Goal: Communication & Community: Answer question/provide support

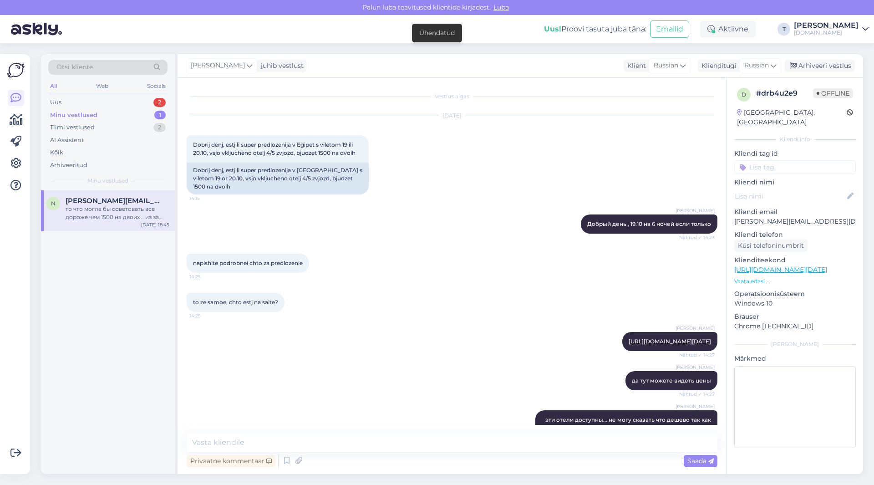
scroll to position [274, 0]
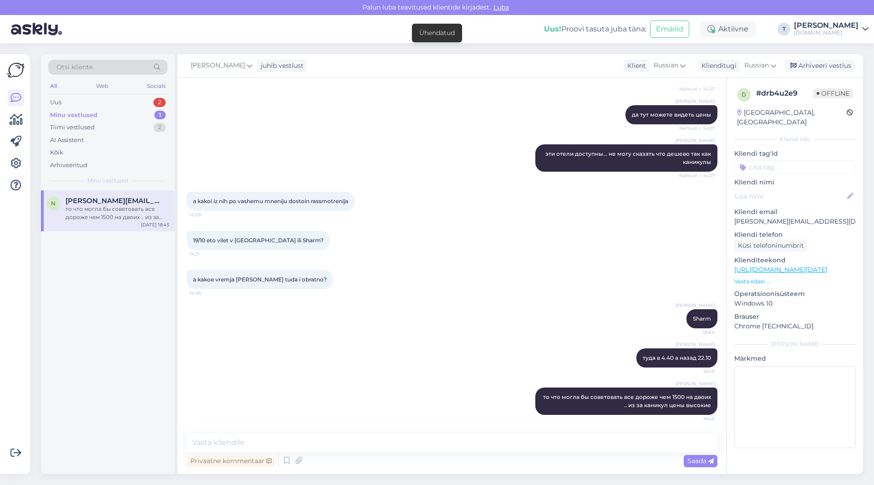
click at [92, 112] on div "Minu vestlused" at bounding box center [73, 115] width 47 height 9
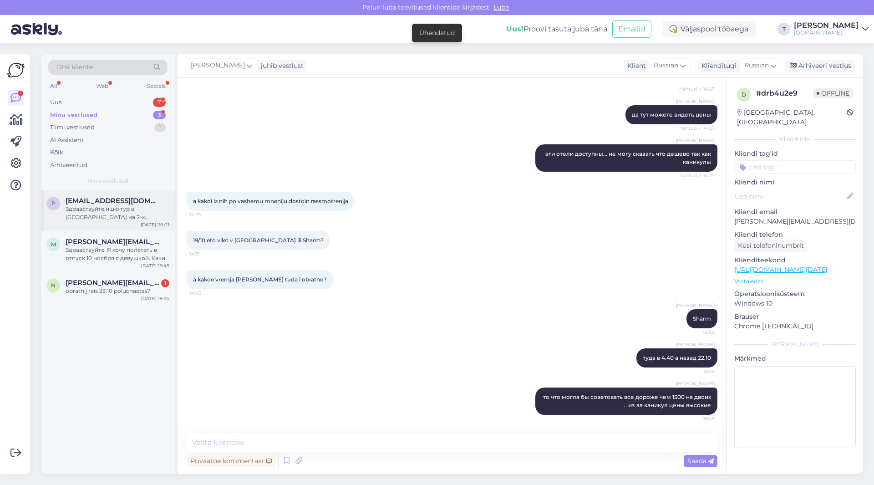
click at [100, 210] on div "Здравствуйте,ищю тур в [GEOGRAPHIC_DATA] на 2-х взрослых и 3-ребёнка 13,1,0 лет…" at bounding box center [118, 213] width 104 height 16
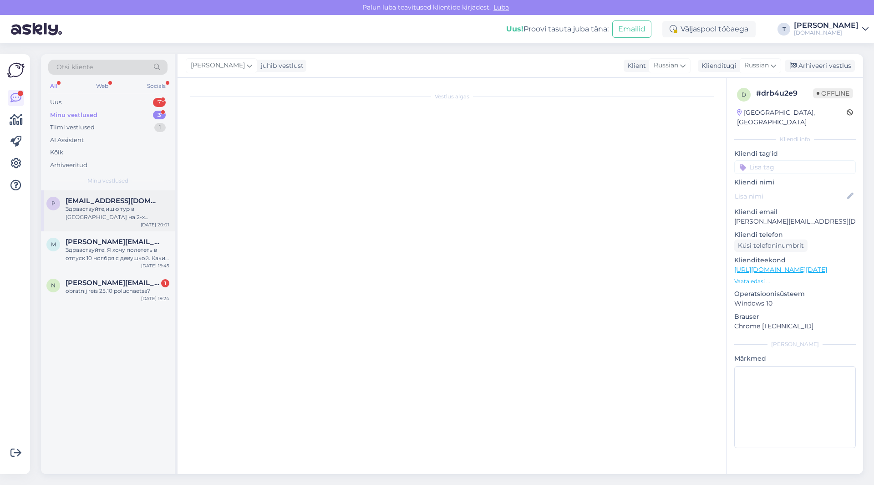
scroll to position [0, 0]
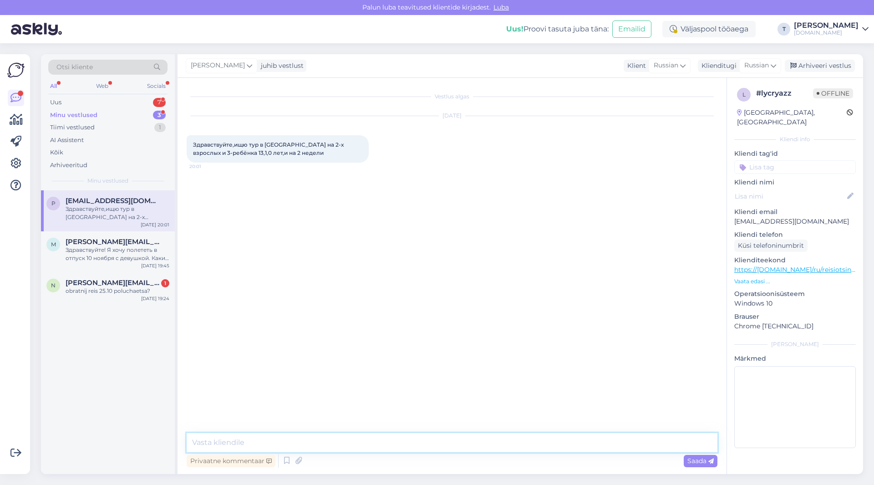
click at [295, 439] on textarea at bounding box center [452, 442] width 531 height 19
type textarea "Добрый день , какие даты , какие отели вас интересуют или может примерно бюджет?"
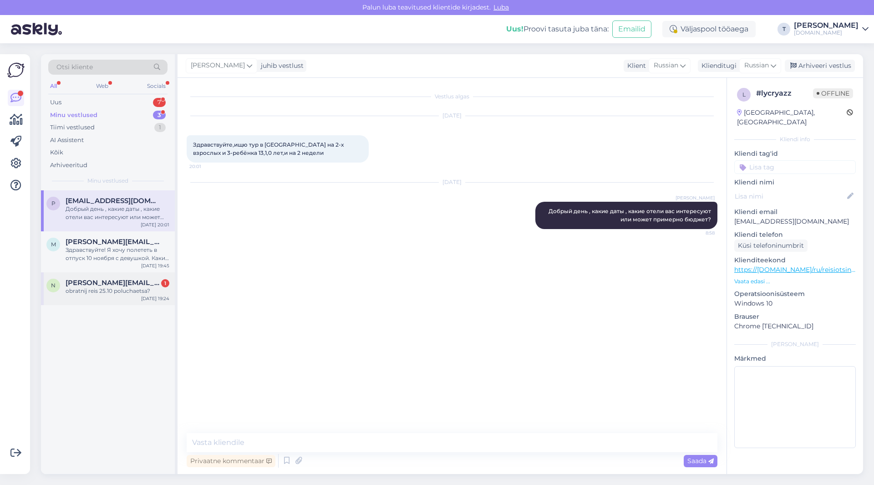
click at [136, 282] on span "[PERSON_NAME][EMAIL_ADDRESS][DOMAIN_NAME]" at bounding box center [113, 283] width 95 height 8
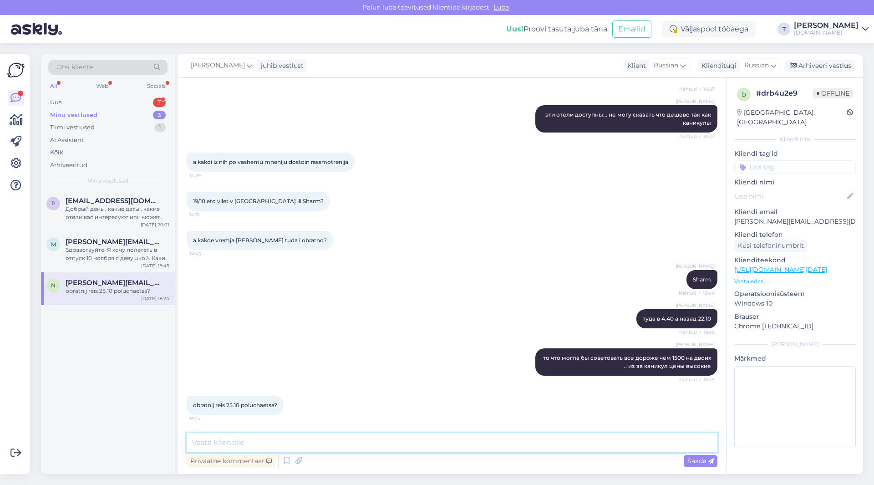
drag, startPoint x: 358, startPoint y: 444, endPoint x: 357, endPoint y: 438, distance: 6.0
click at [358, 443] on textarea at bounding box center [452, 442] width 531 height 19
type textarea "да"
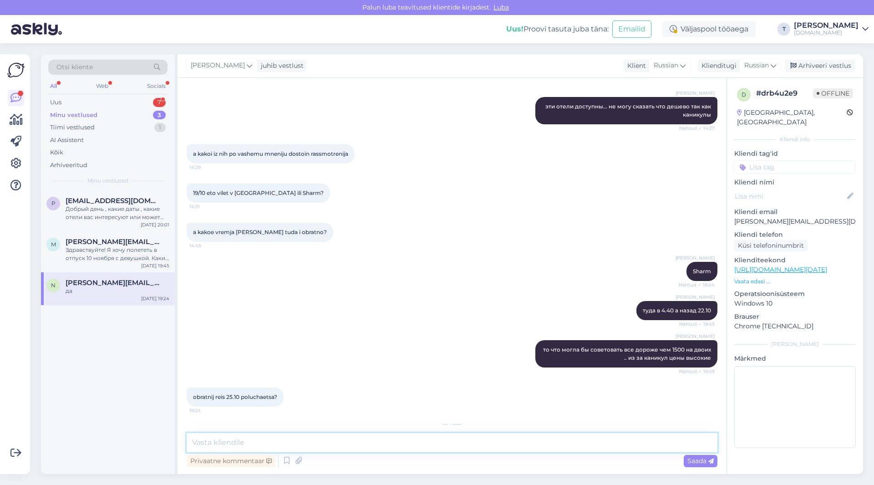
scroll to position [372, 0]
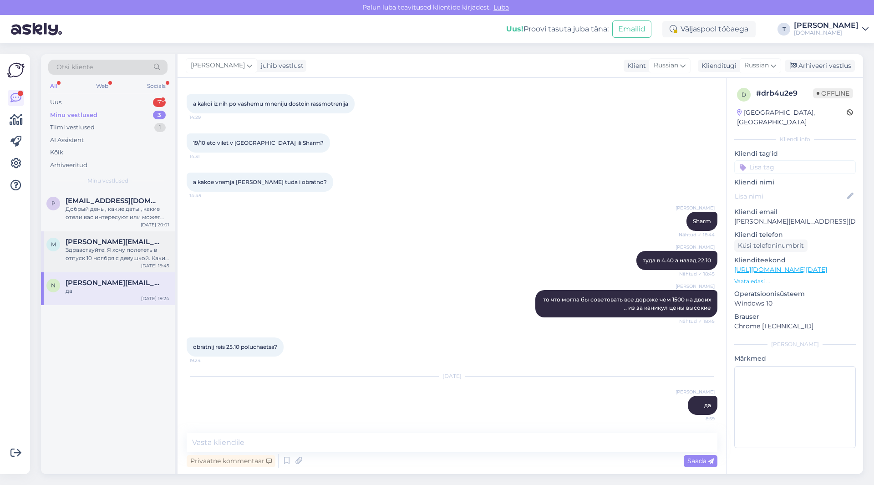
click at [133, 248] on div "Здравствуйте! Я хочу полететь в отпуск 10 ноября с девушкой. Какие есть хорошие…" at bounding box center [118, 254] width 104 height 16
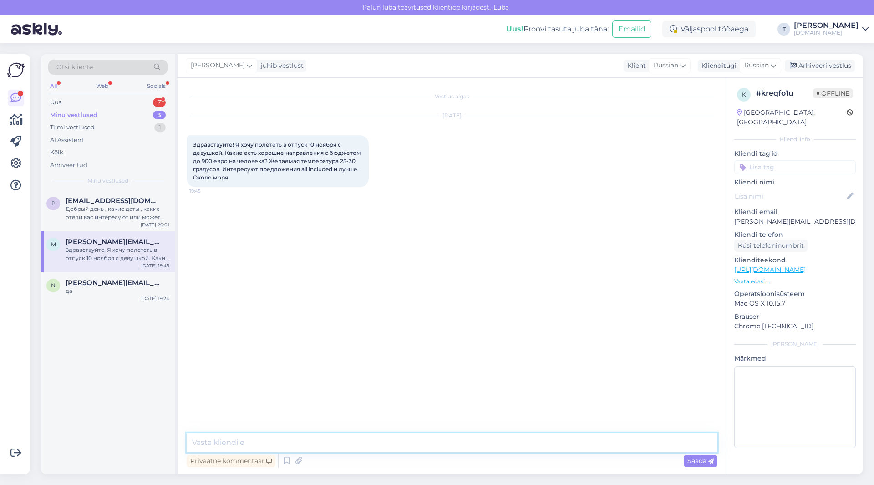
click at [332, 443] on textarea at bounding box center [452, 442] width 531 height 19
type textarea "Добрый день , египет могу предложить Хургада или Гарм"
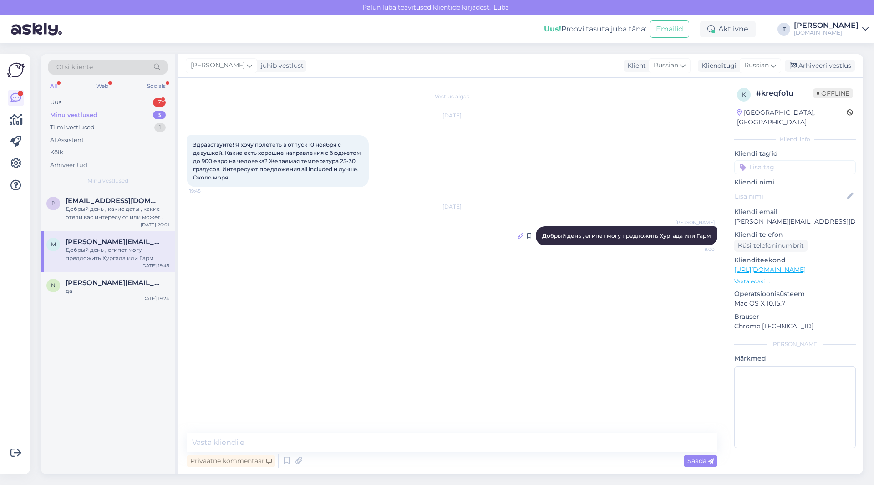
click at [523, 238] on icon at bounding box center [520, 235] width 5 height 5
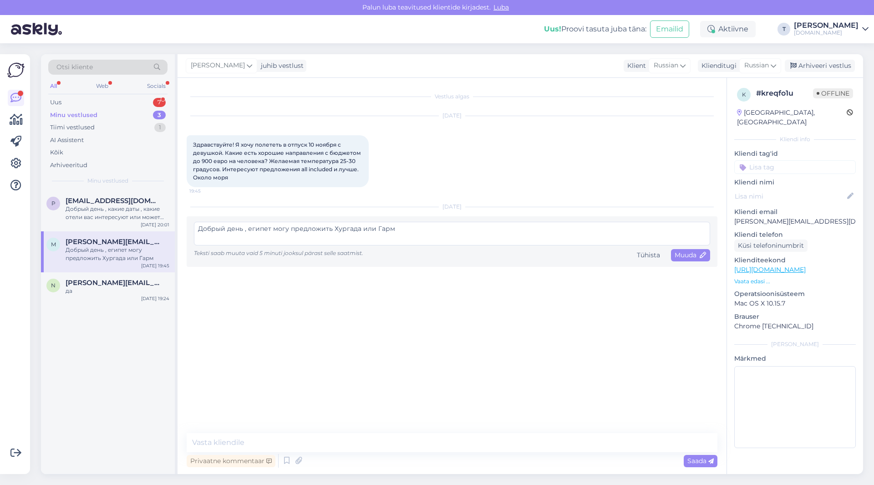
click at [377, 230] on textarea "Добрый день , египет могу предложить Хургада или Гарм" at bounding box center [452, 234] width 516 height 24
type textarea "Добрый день , египет могу предложить Хургада или Шарм"
click at [693, 255] on span "Muuda" at bounding box center [691, 255] width 32 height 8
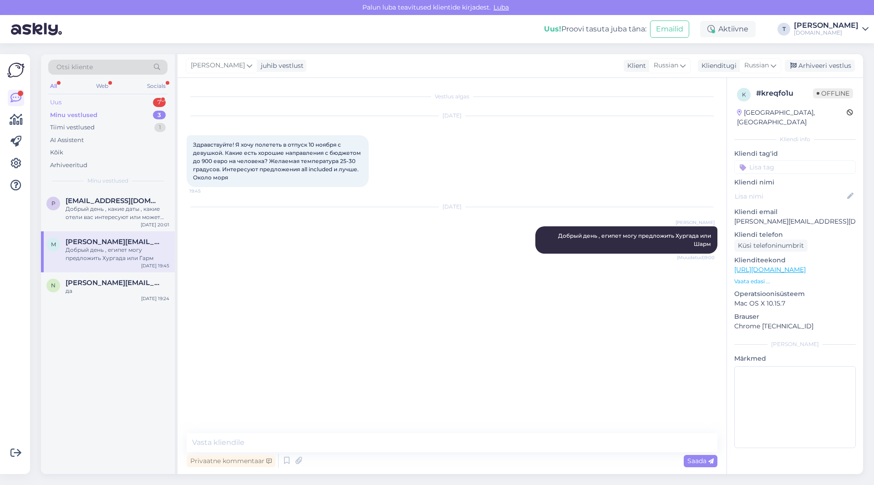
click at [134, 102] on div "Uus 7" at bounding box center [107, 102] width 119 height 13
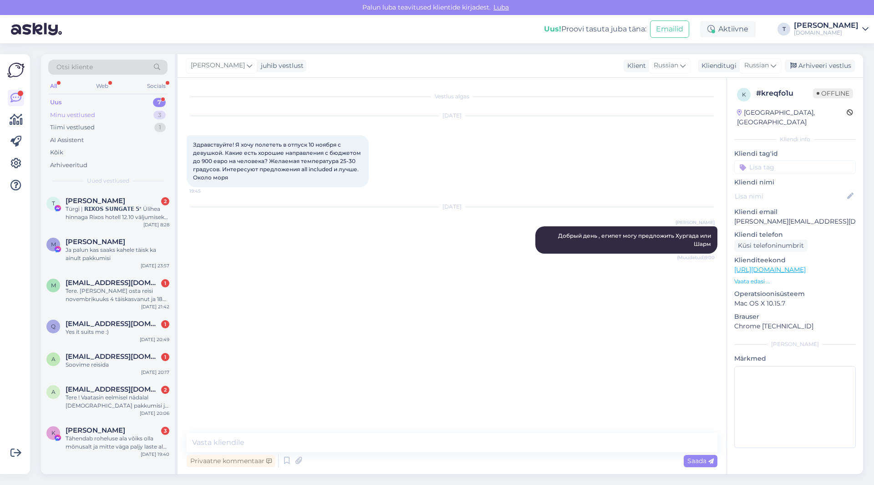
click at [128, 116] on div "Minu vestlused 3" at bounding box center [107, 115] width 119 height 13
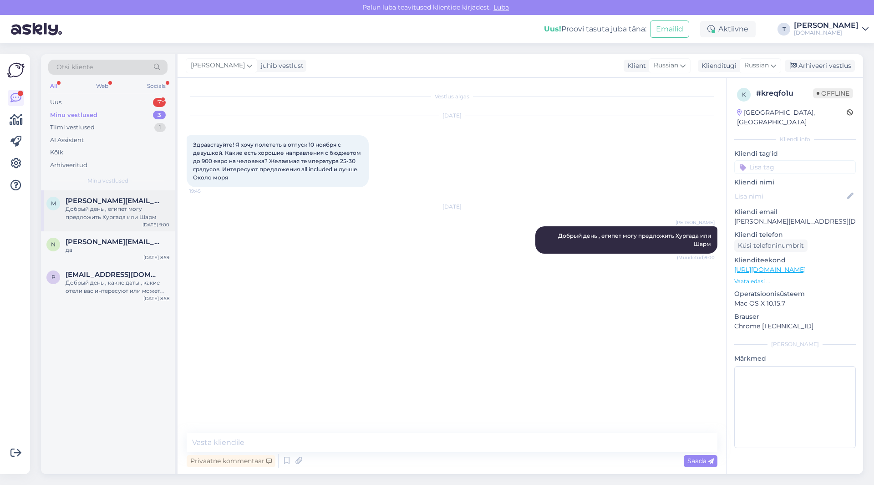
click at [120, 210] on div "Добрый день , египет могу предложить Хургада или Шарм" at bounding box center [118, 213] width 104 height 16
click at [102, 216] on div "Добрый день , египет могу предложить Хургада или Шарм" at bounding box center [118, 213] width 104 height 16
click at [107, 259] on div "n [PERSON_NAME][EMAIL_ADDRESS][DOMAIN_NAME] 2 готовы рассмотреть [DATE] 8:59" at bounding box center [108, 247] width 134 height 33
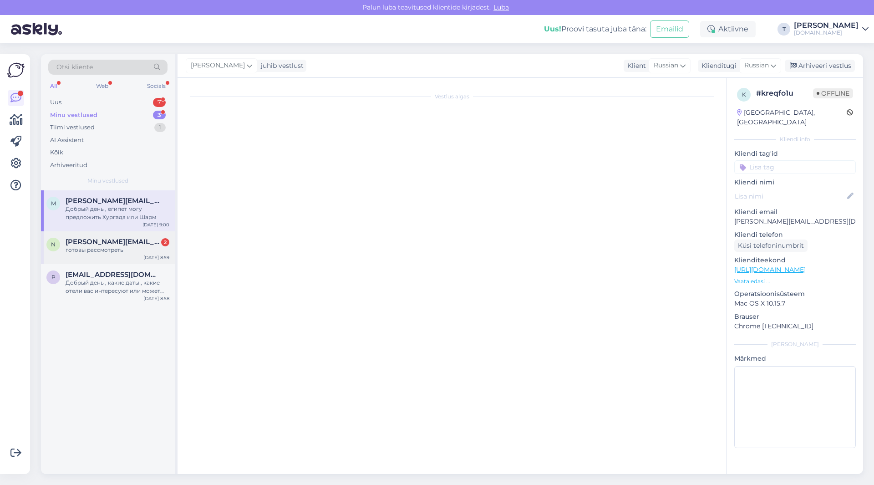
scroll to position [450, 0]
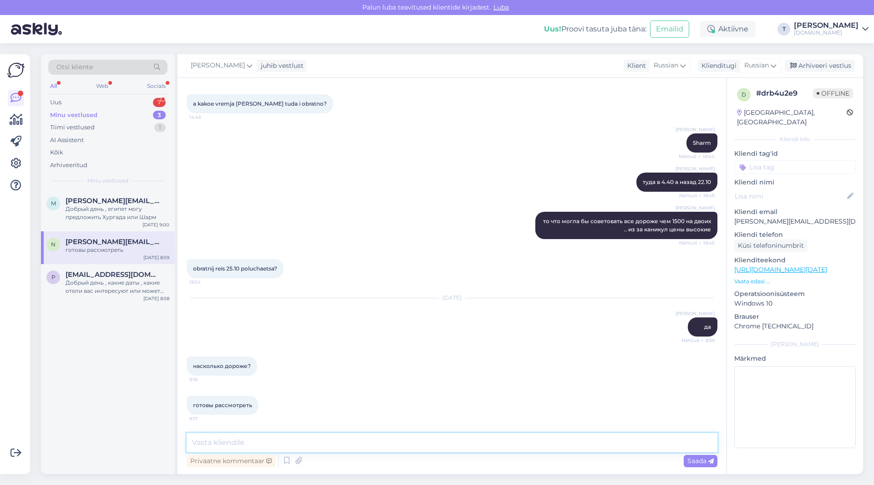
click at [411, 439] on textarea at bounding box center [452, 442] width 531 height 19
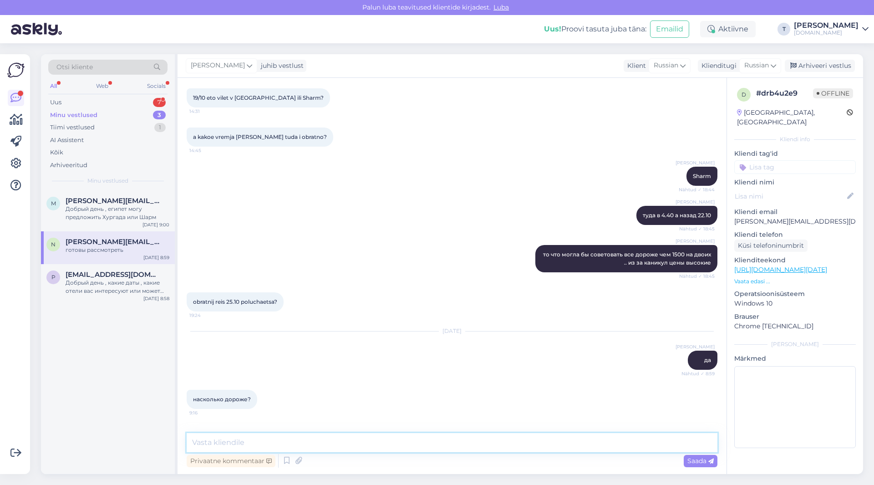
scroll to position [359, 0]
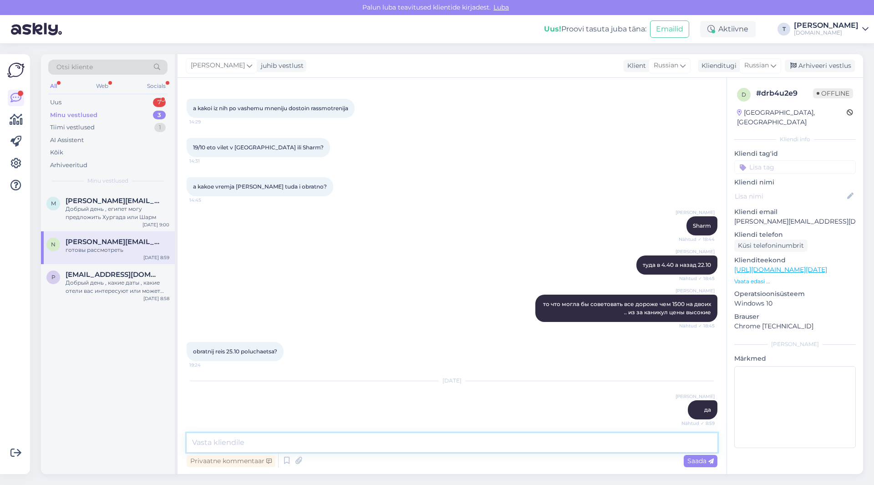
paste textarea "Pickalbatros [GEOGRAPHIC_DATA]"
drag, startPoint x: 343, startPoint y: 444, endPoint x: 49, endPoint y: 428, distance: 294.6
click at [51, 434] on div "Otsi kliente All Web Socials Uus 7 Minu vestlused 3 Tiimi vestlused 1 AI Assist…" at bounding box center [452, 264] width 822 height 420
paste textarea "[URL][DOMAIN_NAME]"
type textarea "[URL][DOMAIN_NAME]"
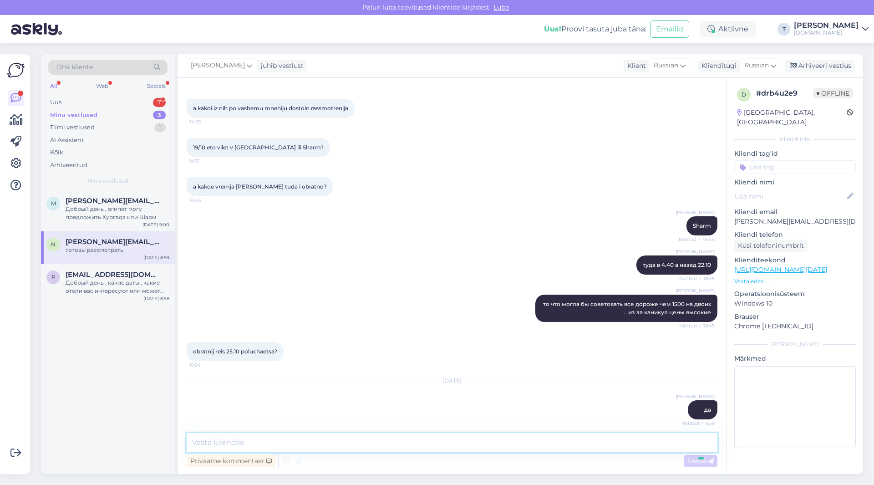
scroll to position [489, 0]
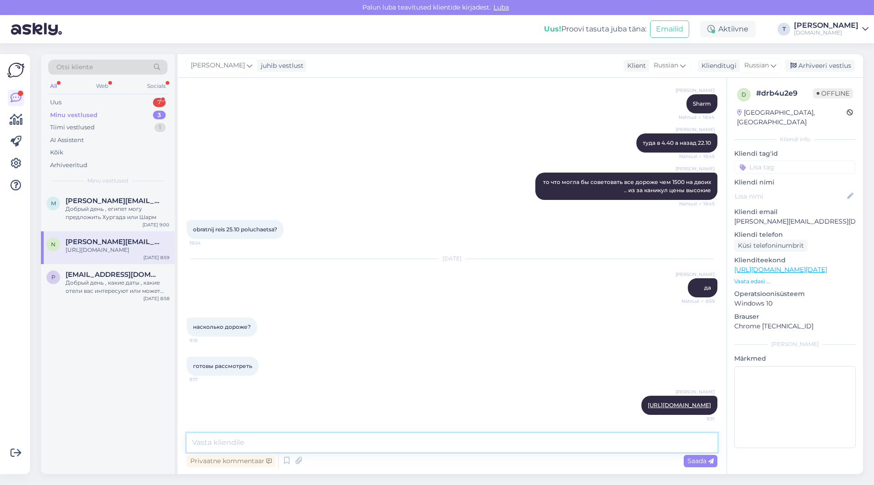
paste textarea "Standard Room"
type textarea "Standard Room 1890€"
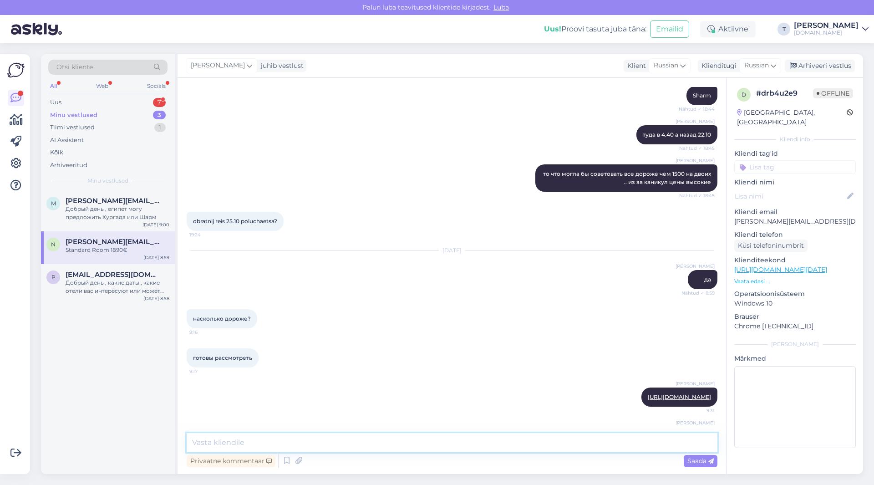
scroll to position [528, 0]
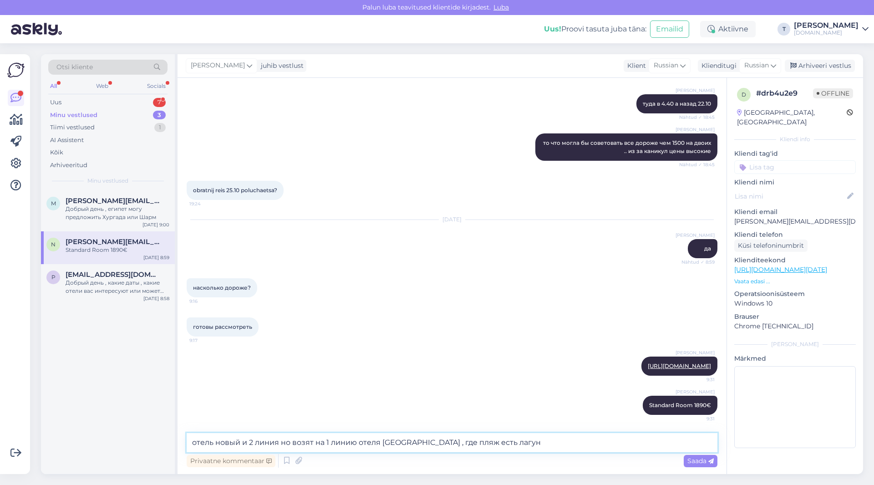
type textarea "отель новый и 2 линия но возят на 1 линию отеля [GEOGRAPHIC_DATA] , где пляж ес…"
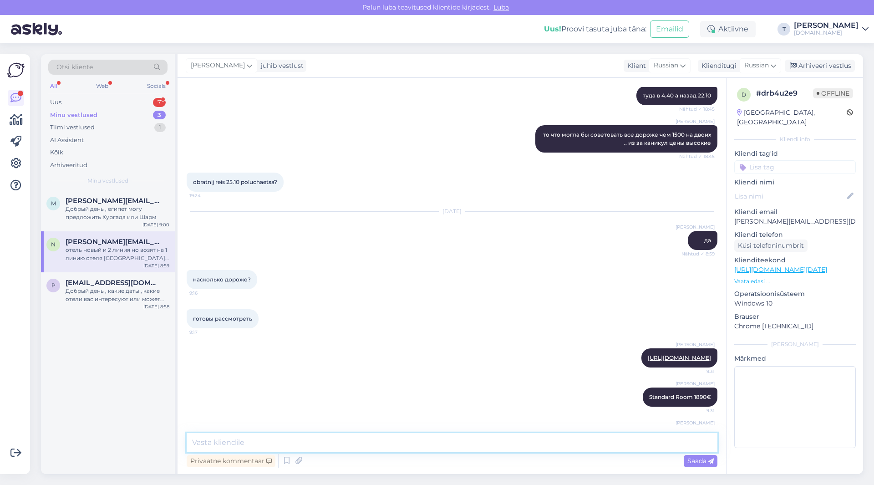
scroll to position [576, 0]
